Goal: Navigation & Orientation: Understand site structure

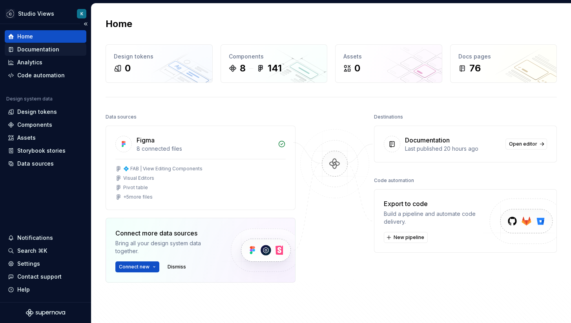
click at [31, 51] on div "Documentation" at bounding box center [38, 49] width 42 height 8
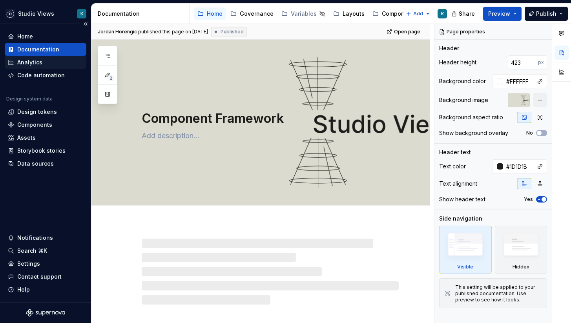
click at [31, 61] on div "Analytics" at bounding box center [29, 62] width 25 height 8
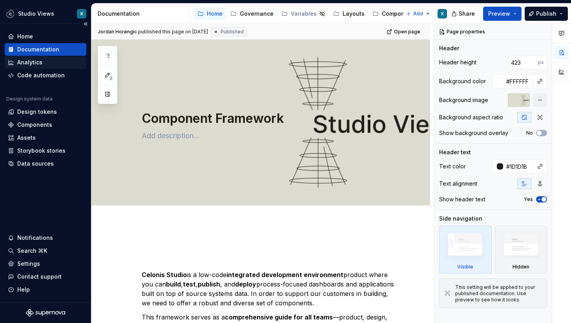
type textarea "*"
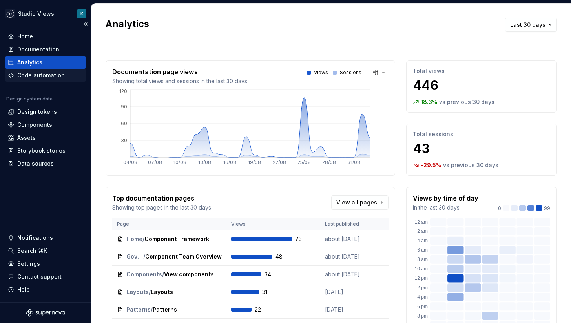
click at [31, 75] on div "Code automation" at bounding box center [40, 75] width 47 height 8
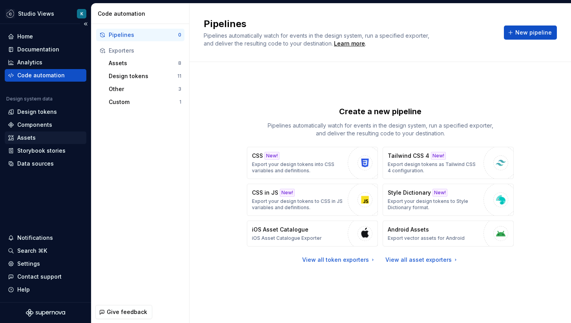
click at [33, 143] on div "Assets" at bounding box center [46, 137] width 82 height 13
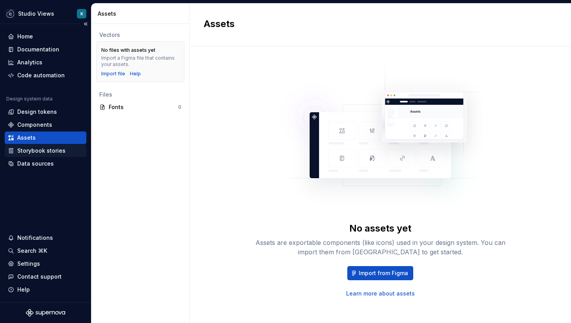
click at [32, 154] on div "Storybook stories" at bounding box center [41, 151] width 48 height 8
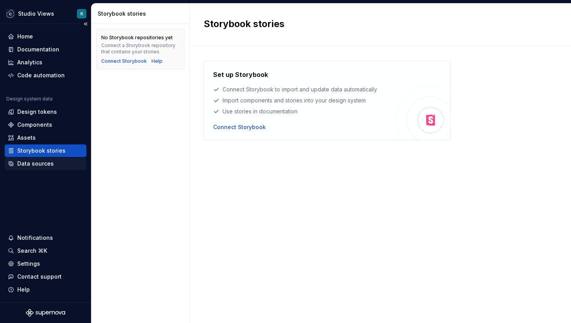
click at [30, 166] on div "Data sources" at bounding box center [35, 164] width 36 height 8
